Goal: Transaction & Acquisition: Download file/media

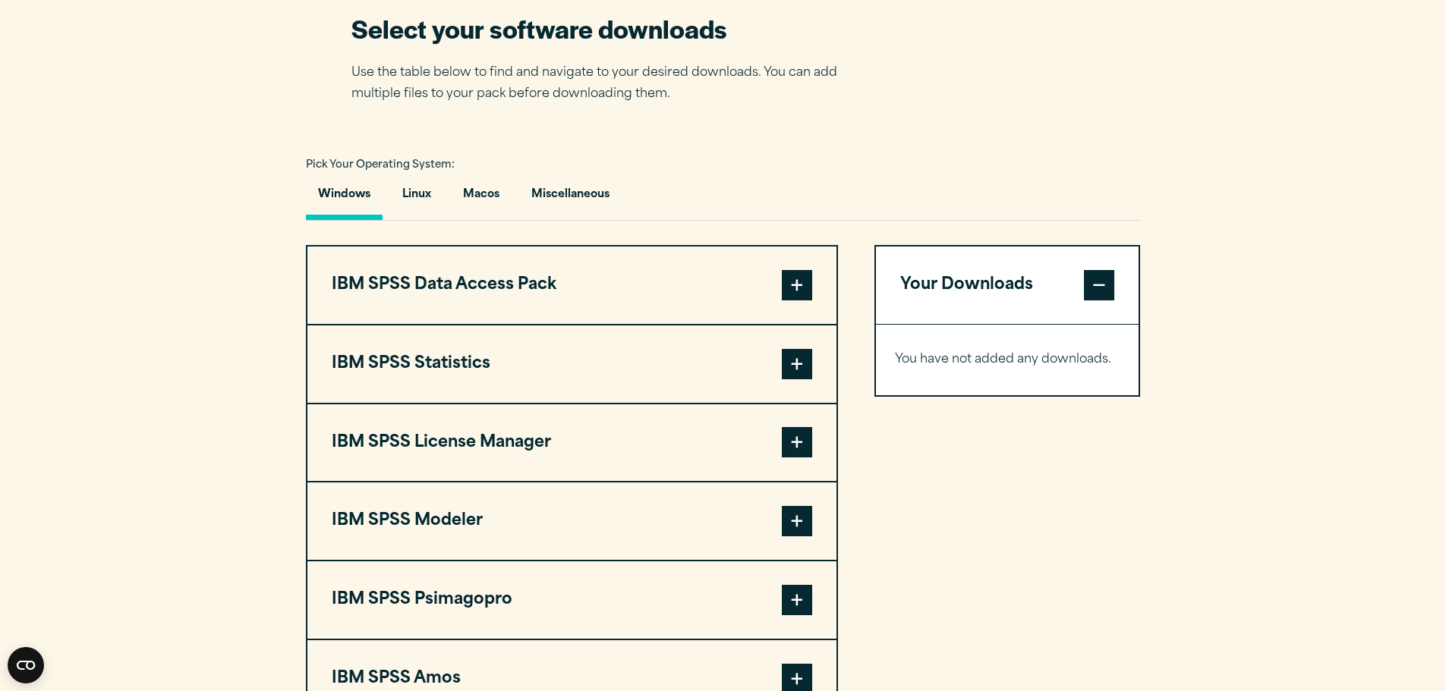
scroll to position [987, 0]
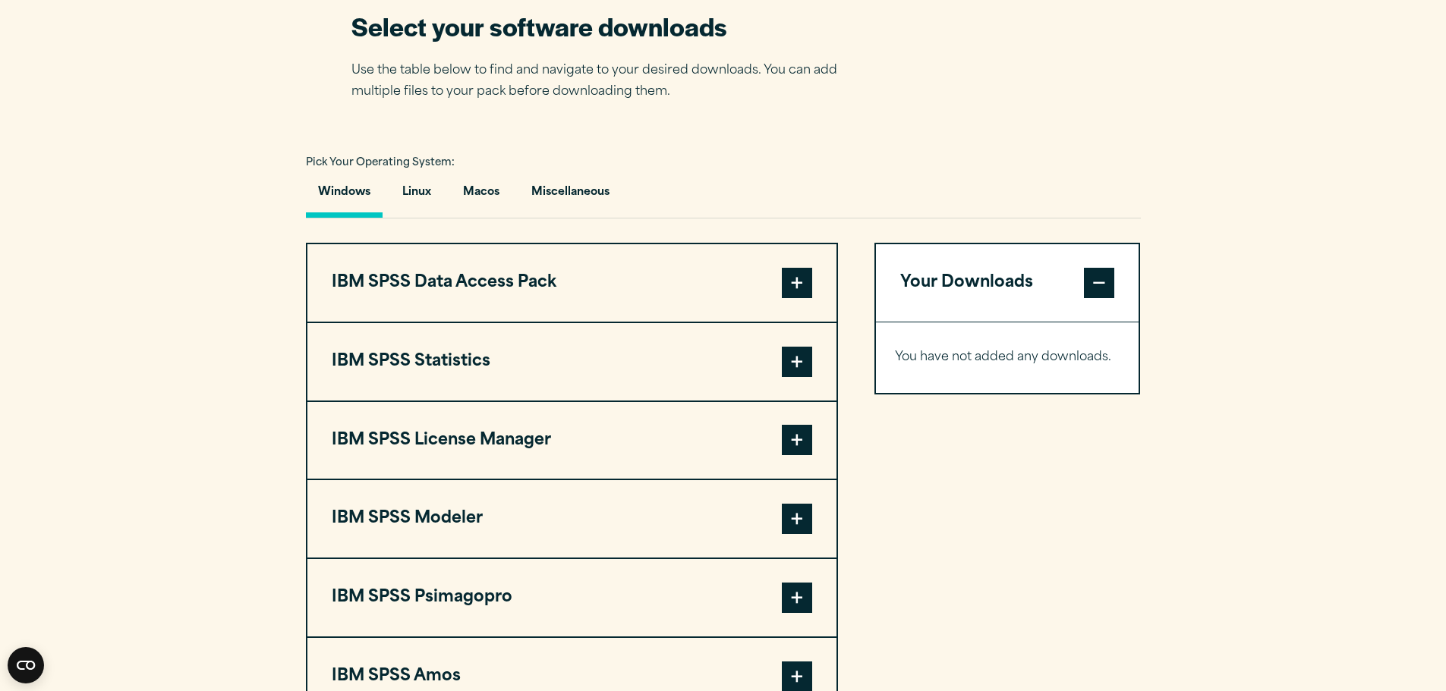
click at [795, 446] on span at bounding box center [797, 440] width 30 height 30
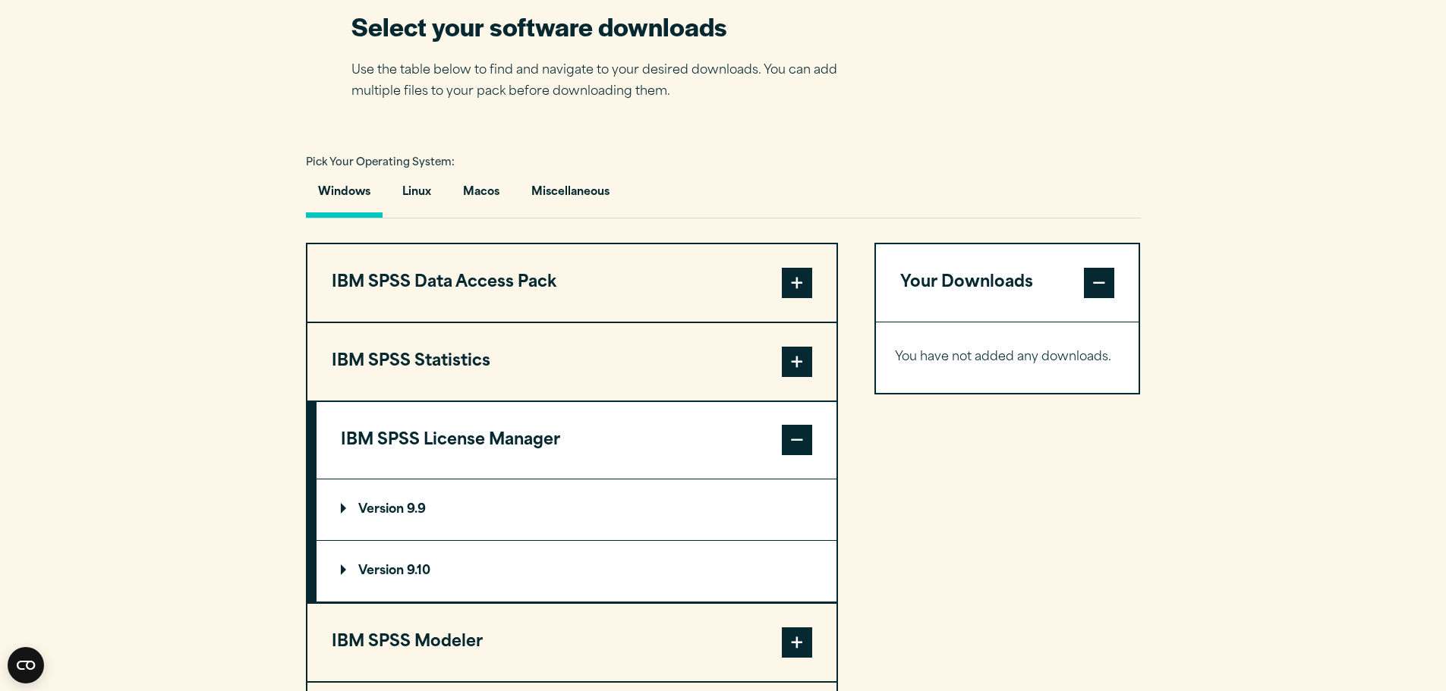
click at [352, 568] on p "Version 9.10" at bounding box center [386, 571] width 90 height 12
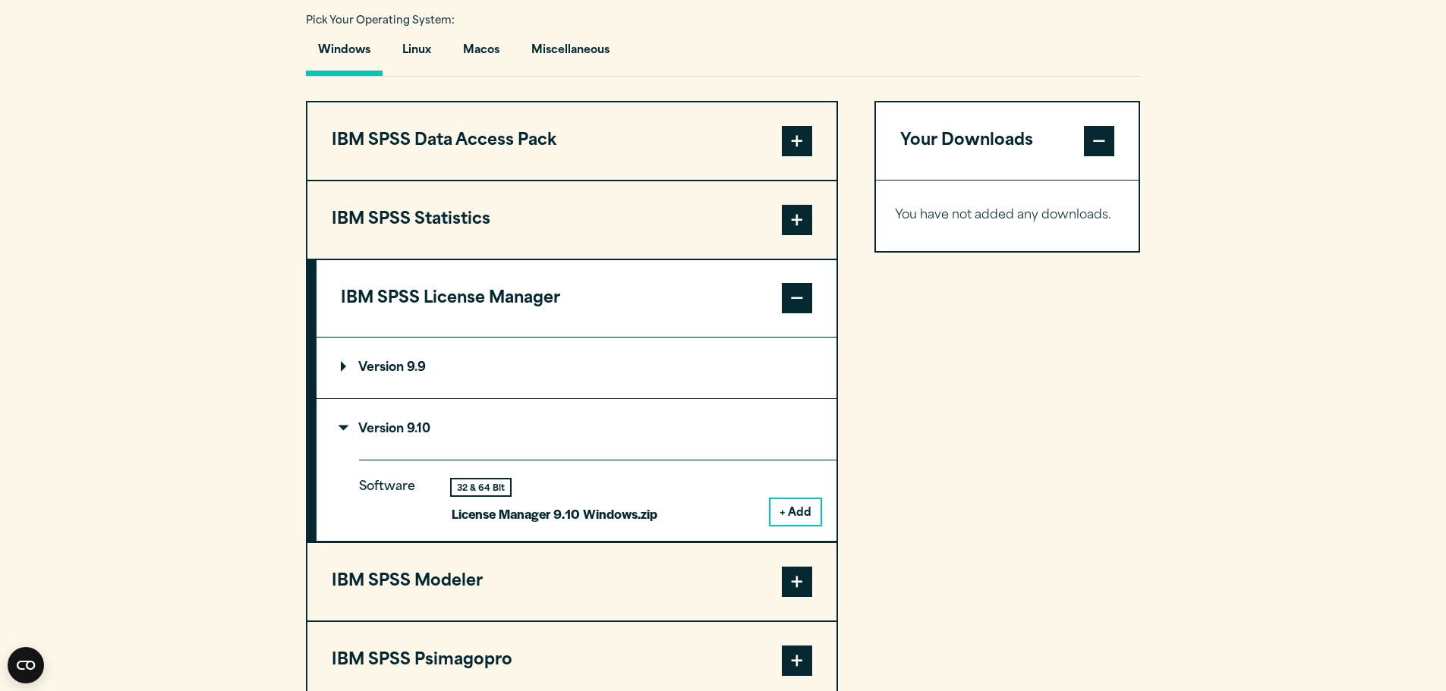
scroll to position [1138, 0]
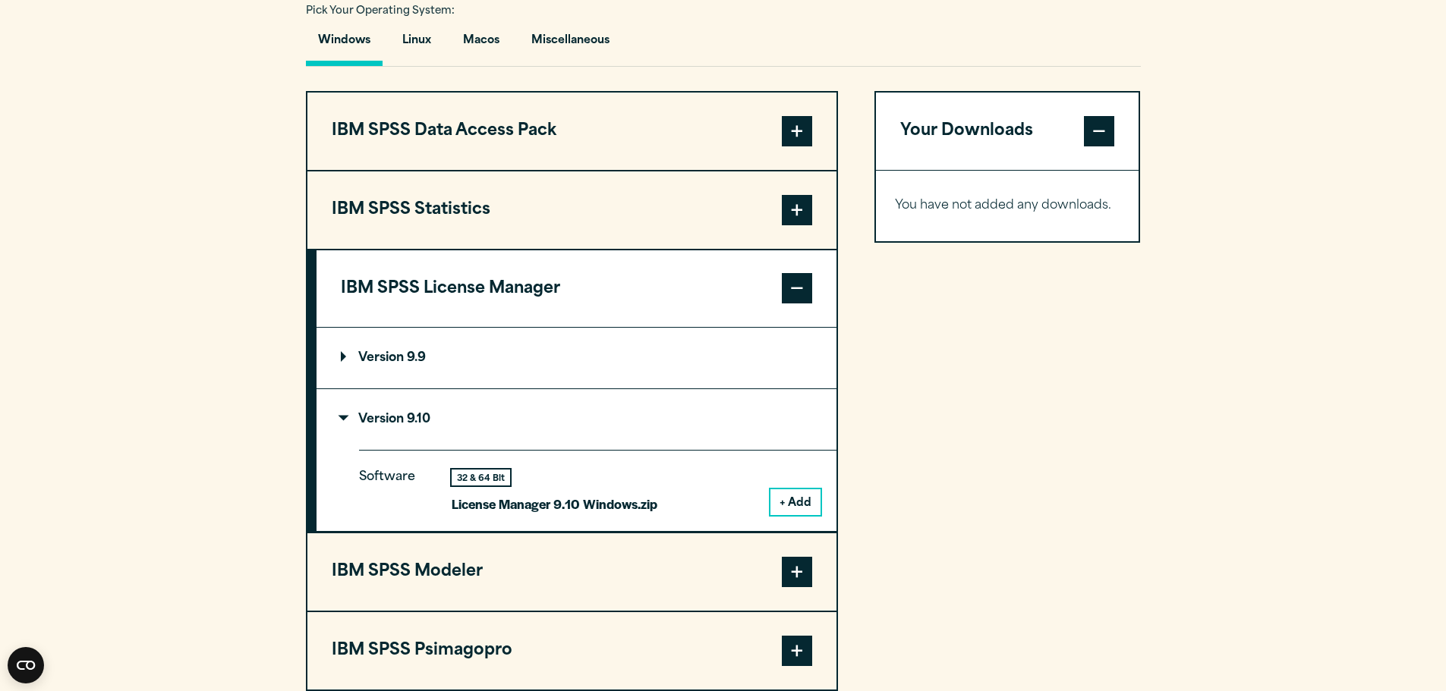
click at [795, 499] on button "+ Add" at bounding box center [795, 503] width 50 height 26
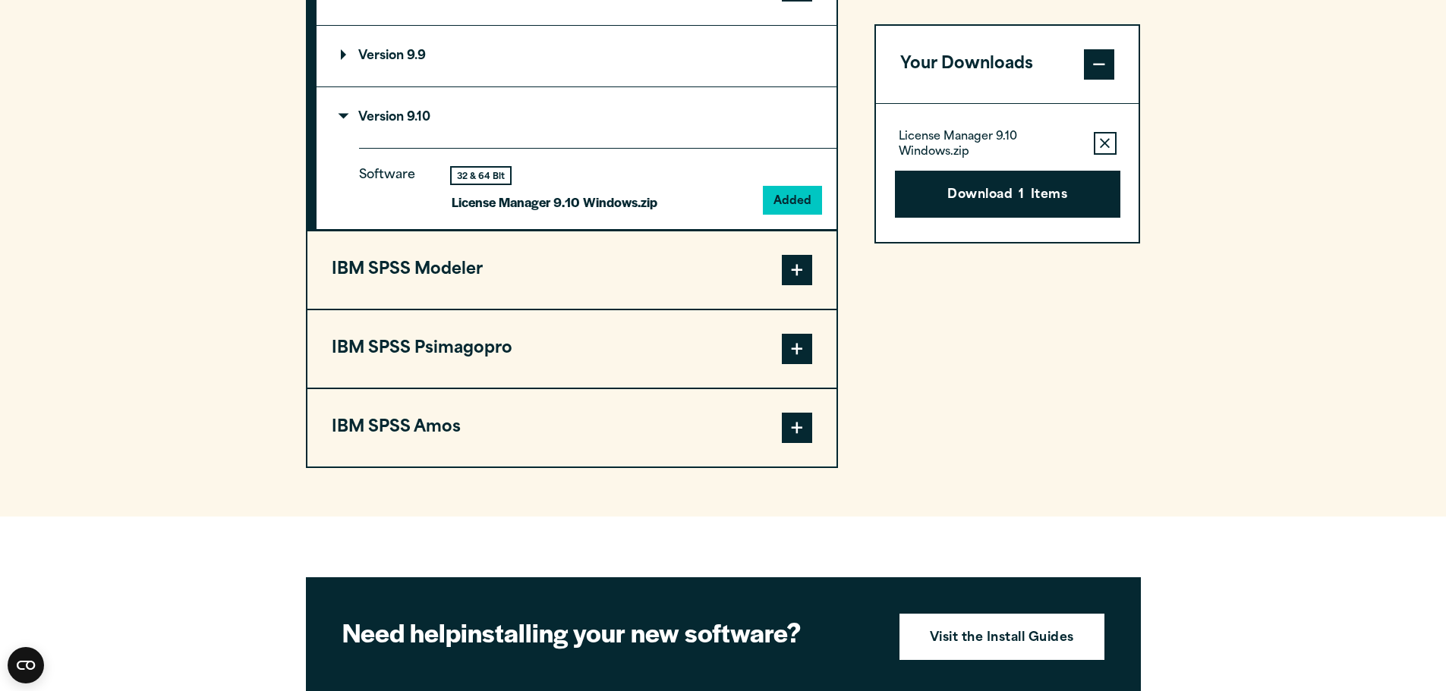
scroll to position [1442, 0]
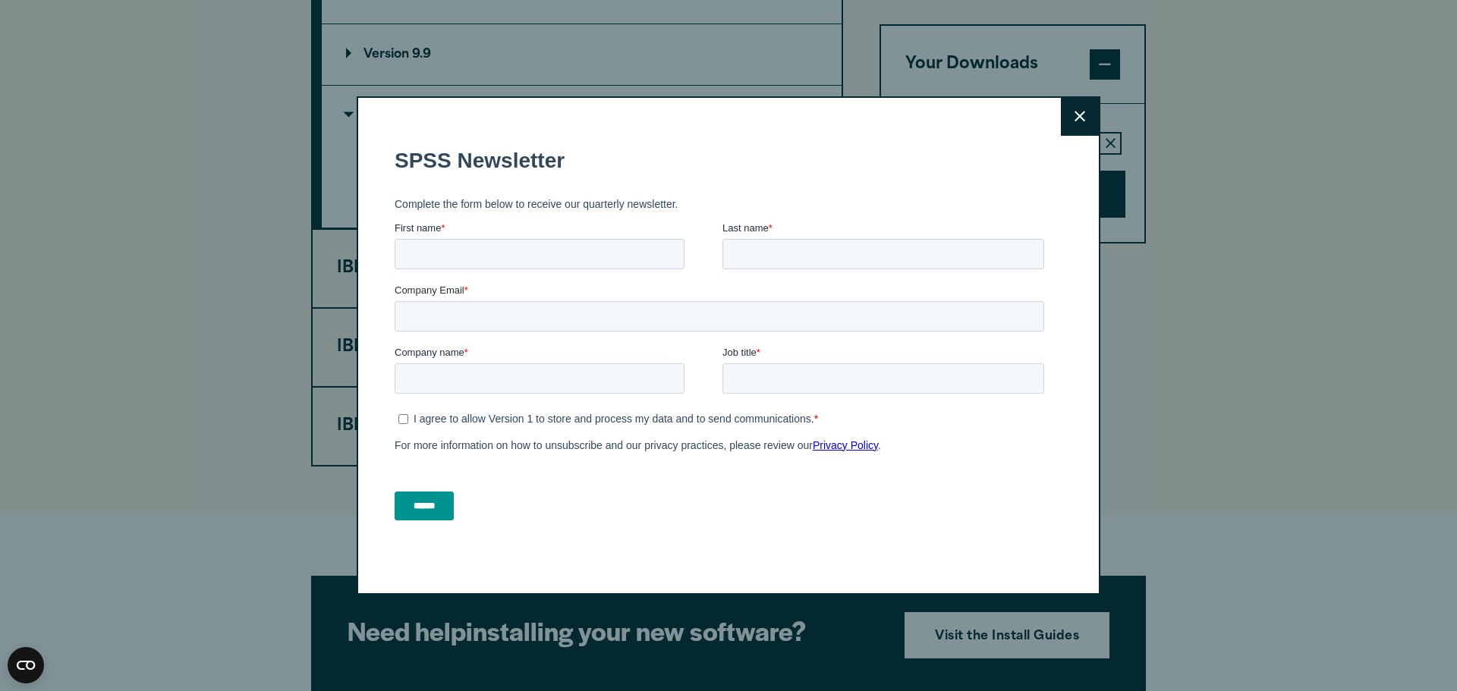
click at [1076, 112] on icon at bounding box center [1080, 116] width 11 height 11
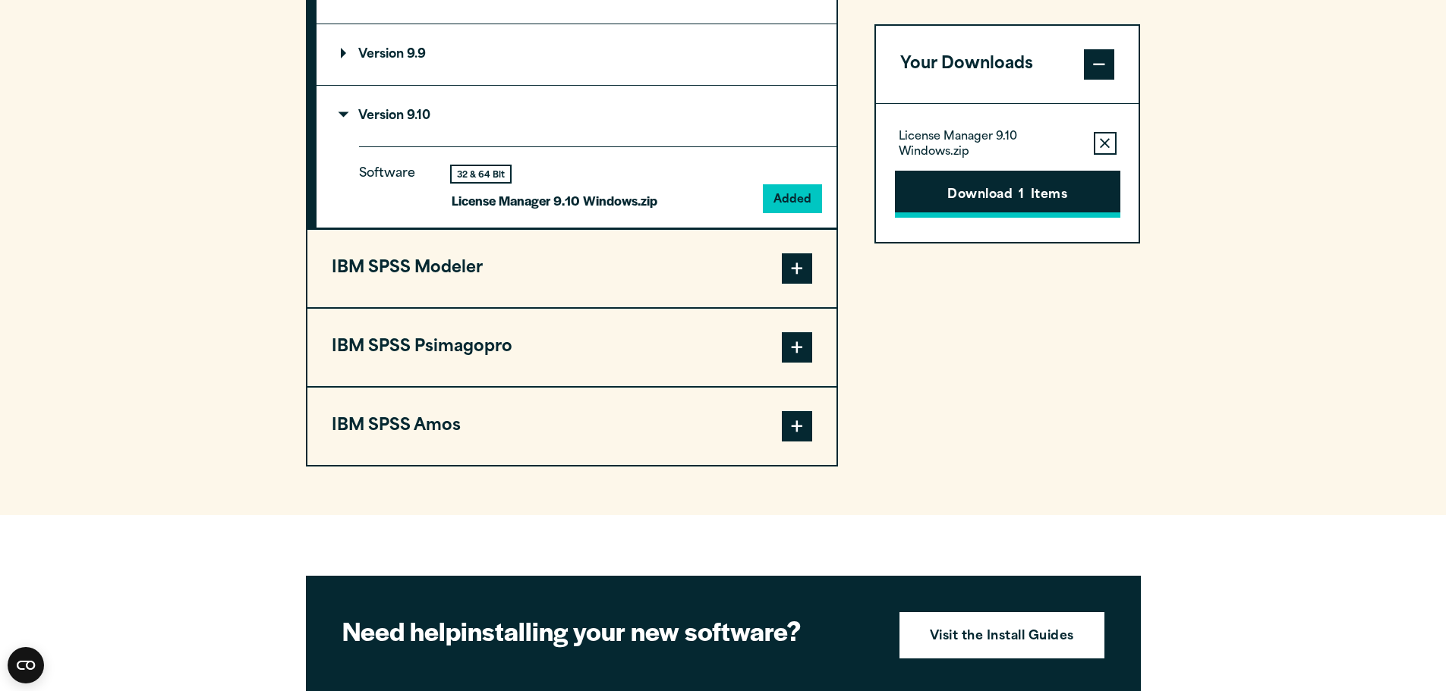
click at [1000, 188] on button "Download 1 Items" at bounding box center [1007, 194] width 225 height 47
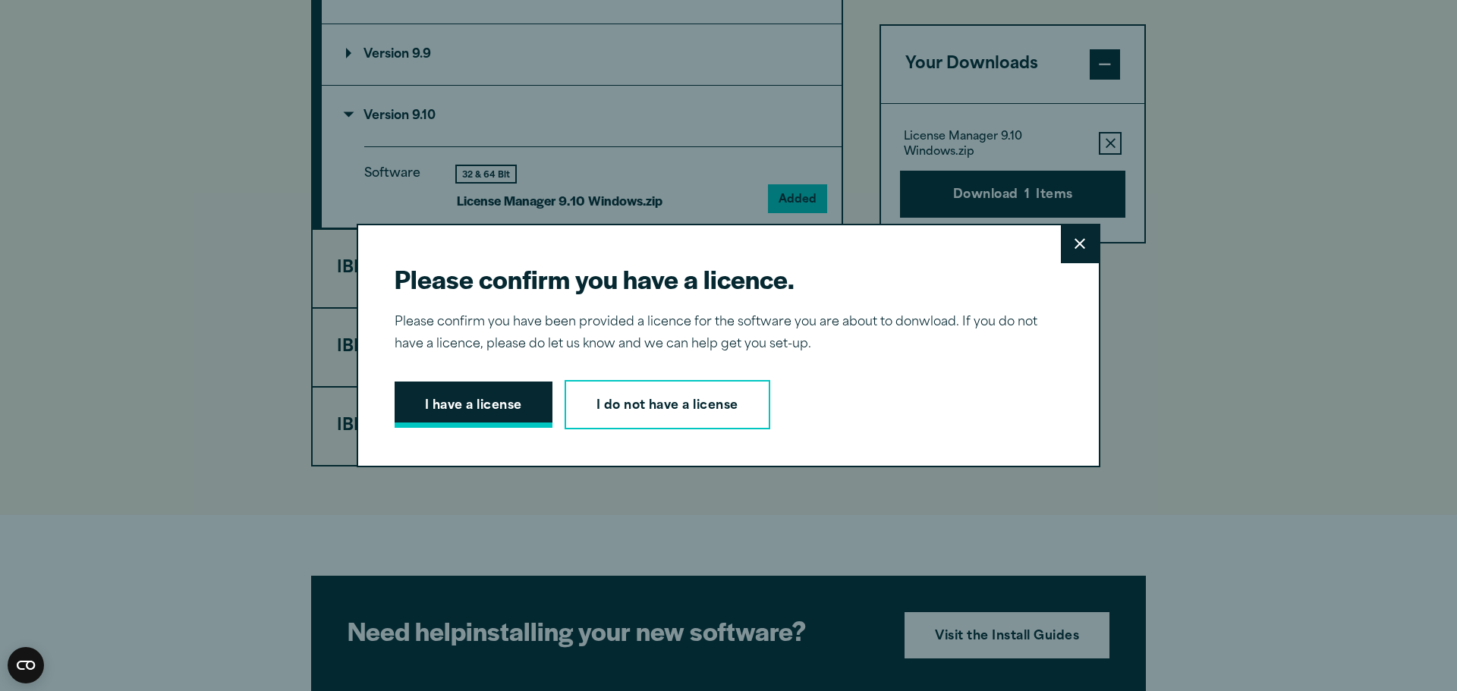
click at [478, 411] on button "I have a license" at bounding box center [474, 405] width 158 height 47
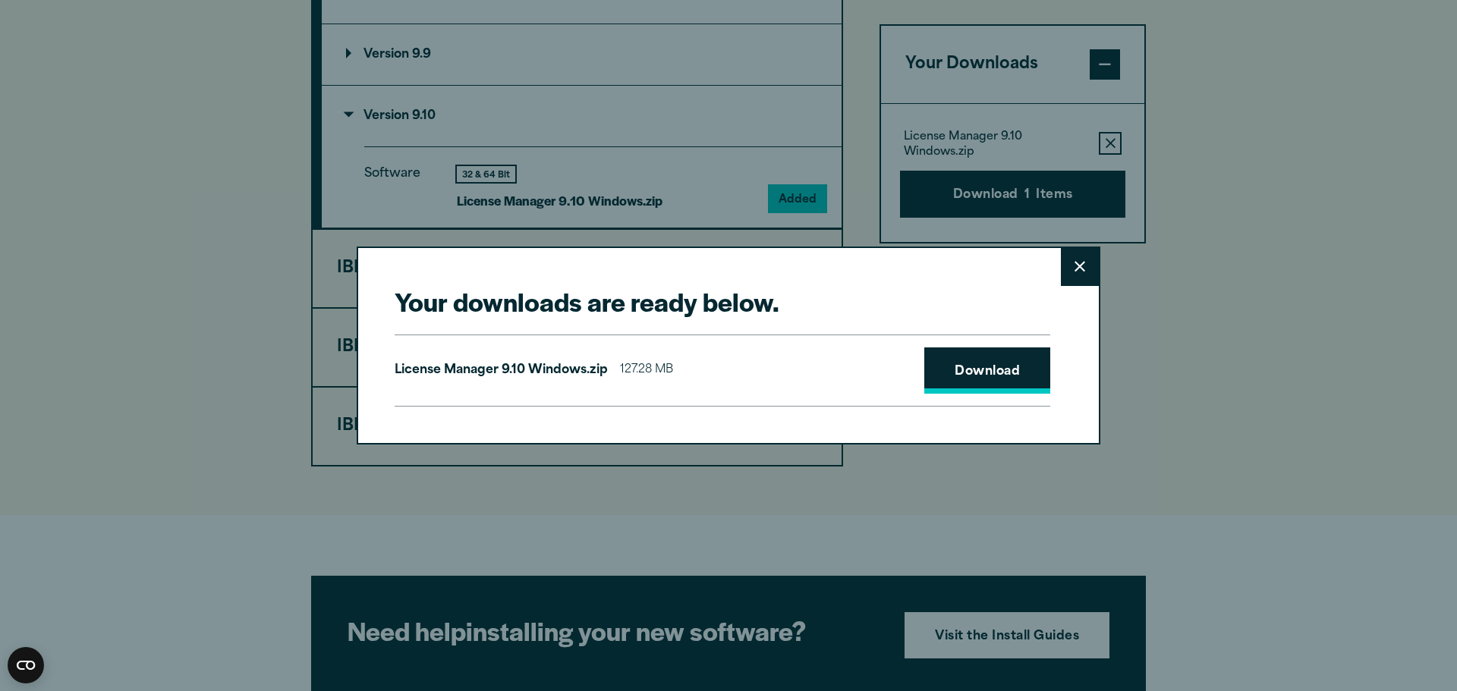
click at [1008, 377] on link "Download" at bounding box center [987, 371] width 126 height 47
click at [1077, 266] on icon at bounding box center [1080, 266] width 11 height 11
